Goal: Find contact information: Find contact information

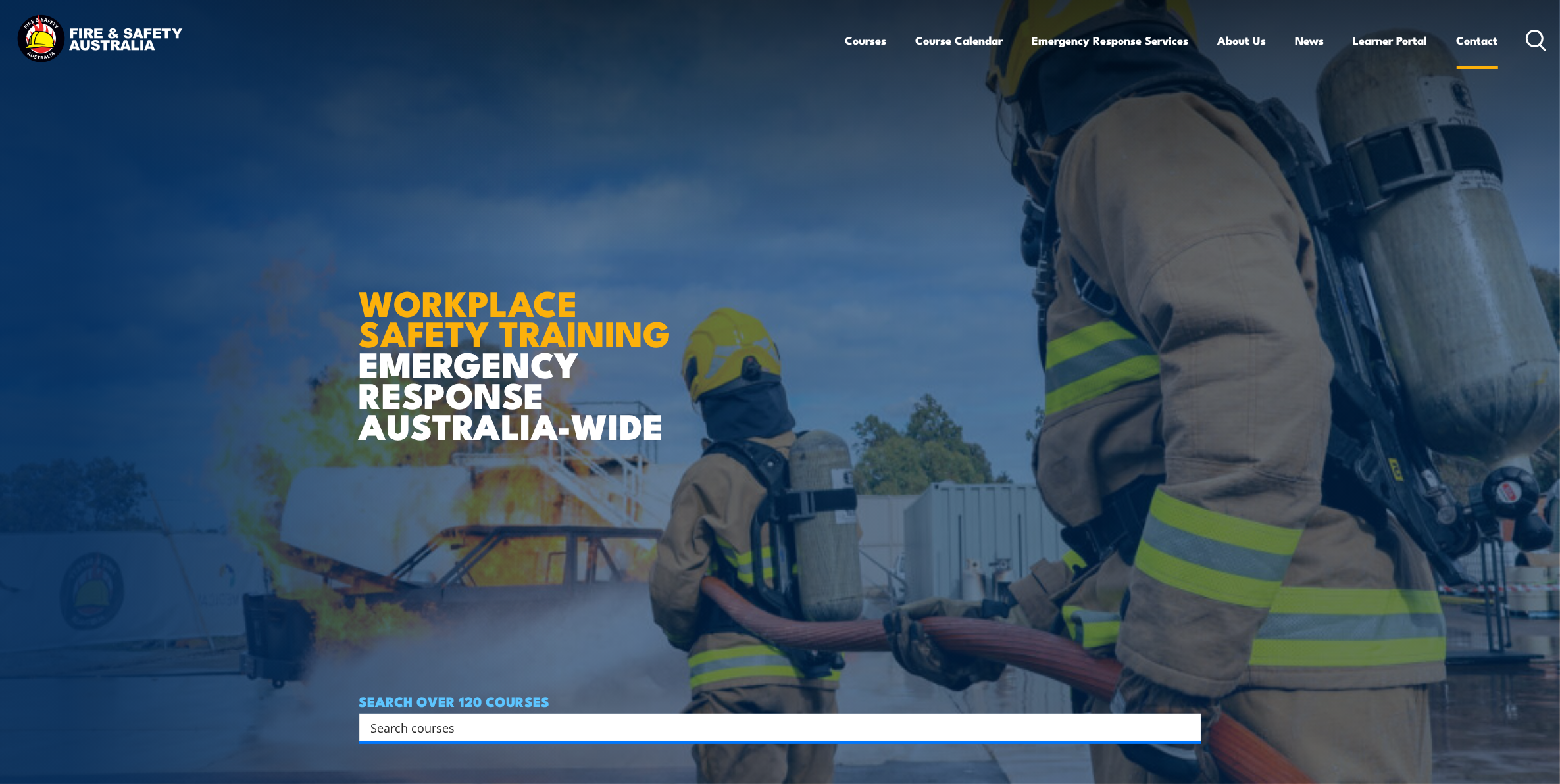
click at [1466, 35] on link "Contact" at bounding box center [1476, 40] width 41 height 35
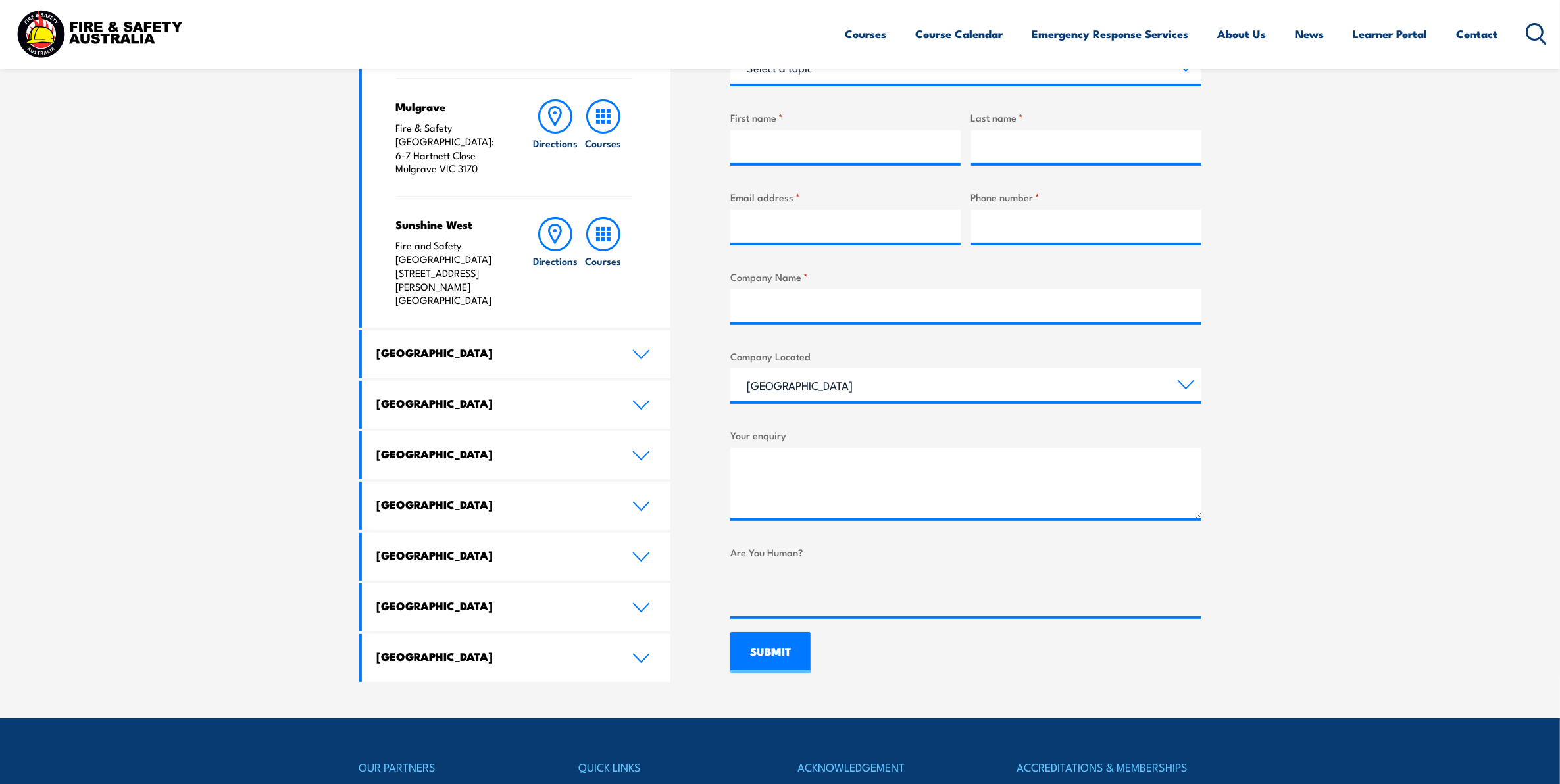
scroll to position [863, 0]
